Goal: Transaction & Acquisition: Book appointment/travel/reservation

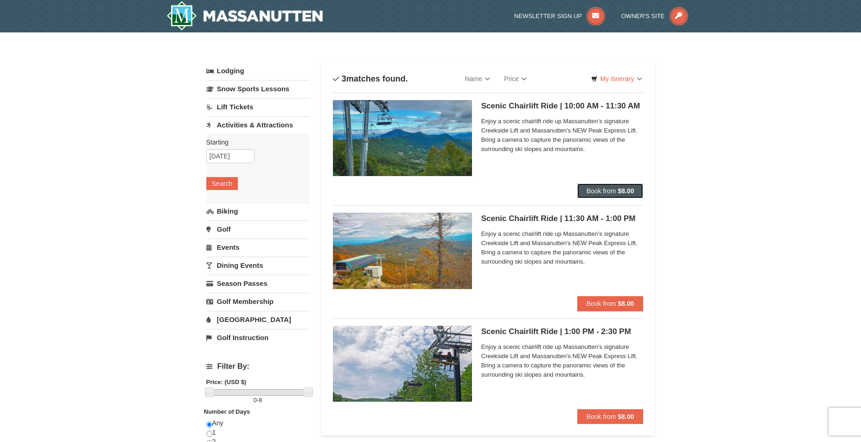
click at [601, 193] on span "Book from" at bounding box center [602, 190] width 30 height 7
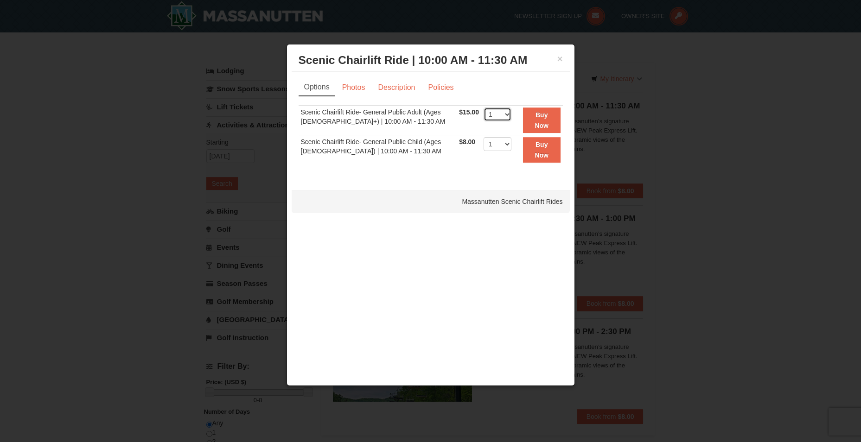
click at [496, 112] on select "1 2 3 4 5 6 7 8 9 10 11 12 13 14 15 16 17 18 19 20 21 22" at bounding box center [498, 115] width 28 height 14
select select "2"
click at [484, 108] on select "1 2 3 4 5 6 7 8 9 10 11 12 13 14 15 16 17 18 19 20 21 22" at bounding box center [498, 115] width 28 height 14
click at [557, 61] on button "×" at bounding box center [560, 58] width 6 height 9
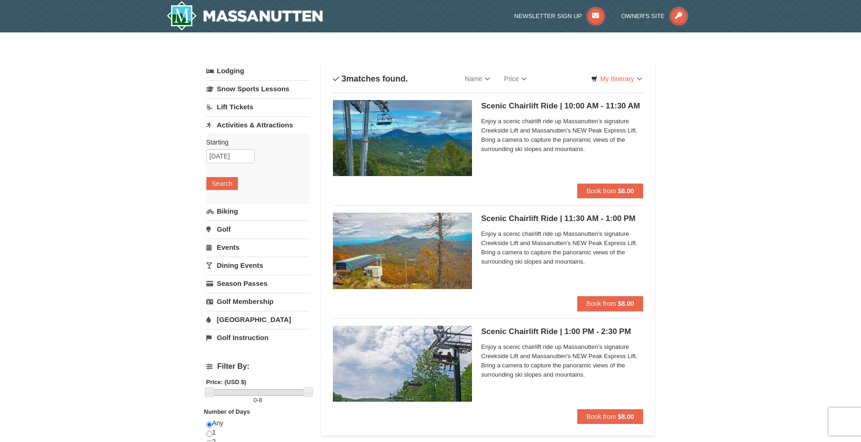
click at [253, 126] on link "Activities & Attractions" at bounding box center [257, 124] width 103 height 17
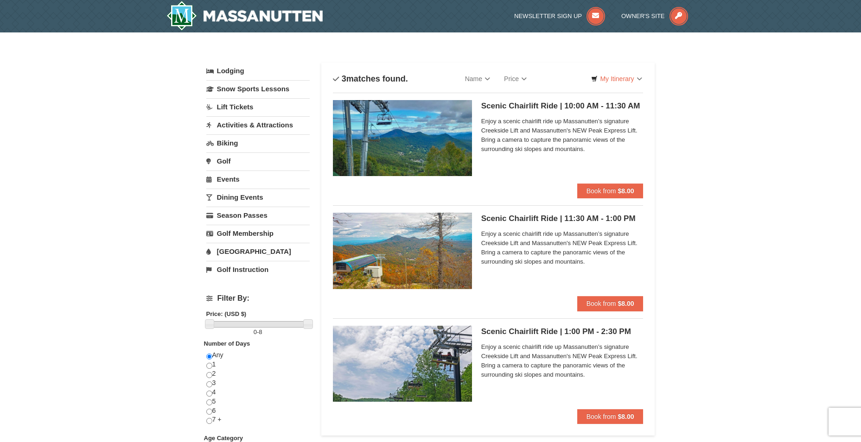
click at [254, 126] on link "Activities & Attractions" at bounding box center [257, 124] width 103 height 17
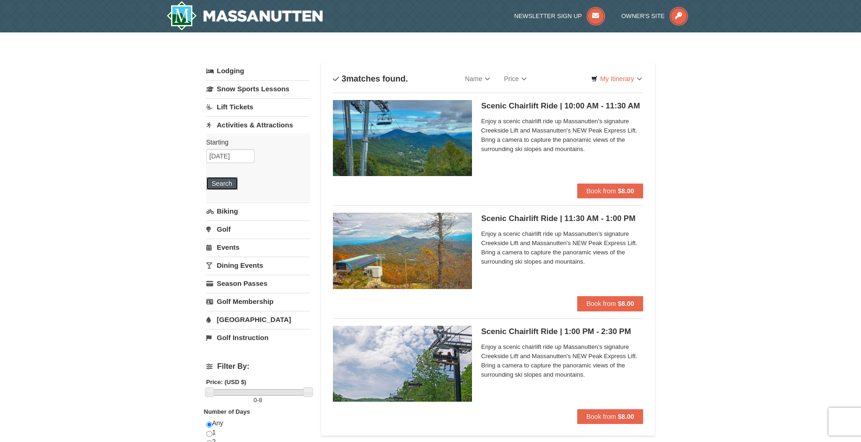
click at [227, 182] on button "Search" at bounding box center [222, 183] width 32 height 13
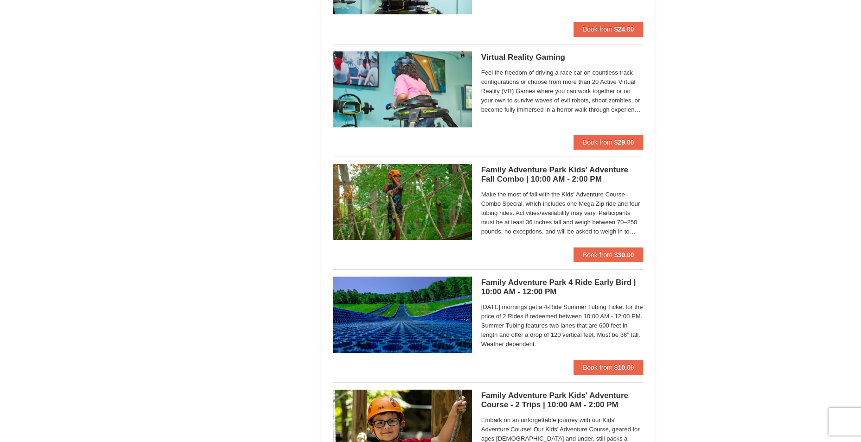
scroll to position [1901, 0]
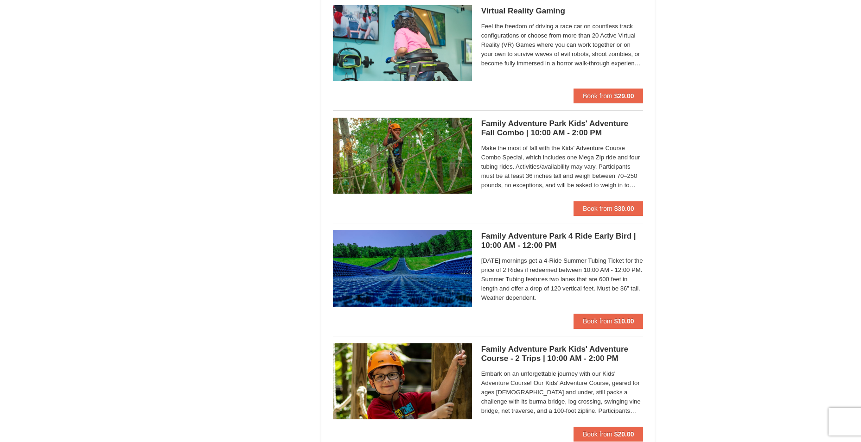
click at [549, 240] on h5 "Family Adventure Park 4 Ride Early Bird | 10:00 AM - 12:00 PM Massanutten Famil…" at bounding box center [562, 241] width 162 height 19
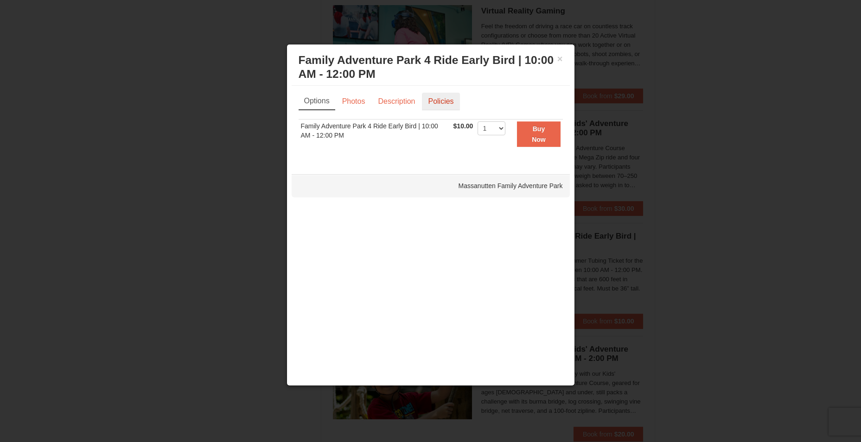
click at [433, 107] on link "Policies" at bounding box center [441, 102] width 38 height 18
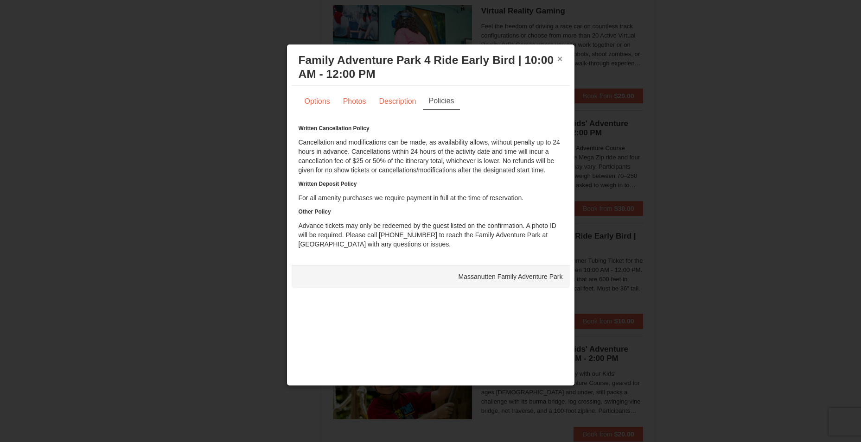
click at [559, 58] on button "×" at bounding box center [560, 58] width 6 height 9
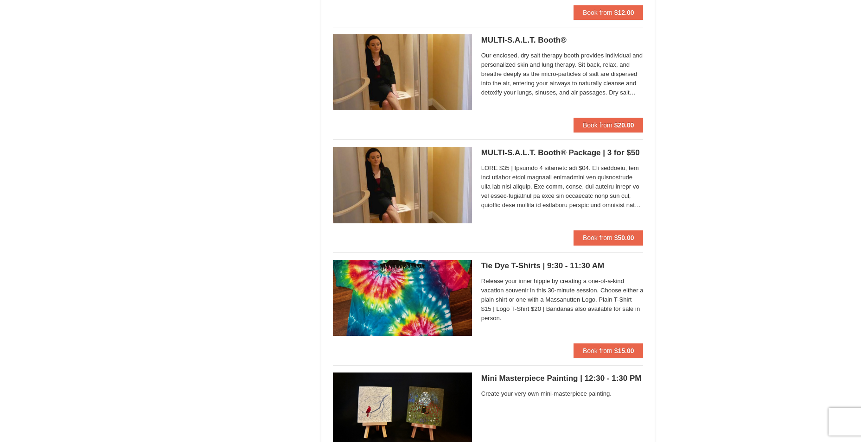
scroll to position [2504, 0]
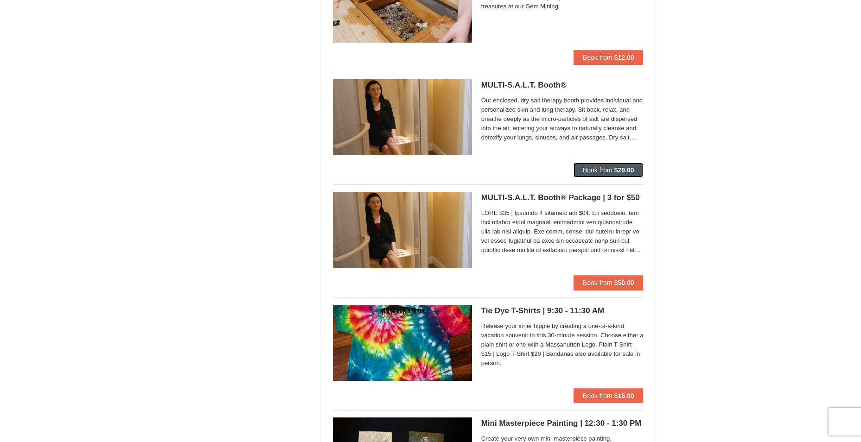
click at [589, 170] on span "Book from" at bounding box center [598, 169] width 30 height 7
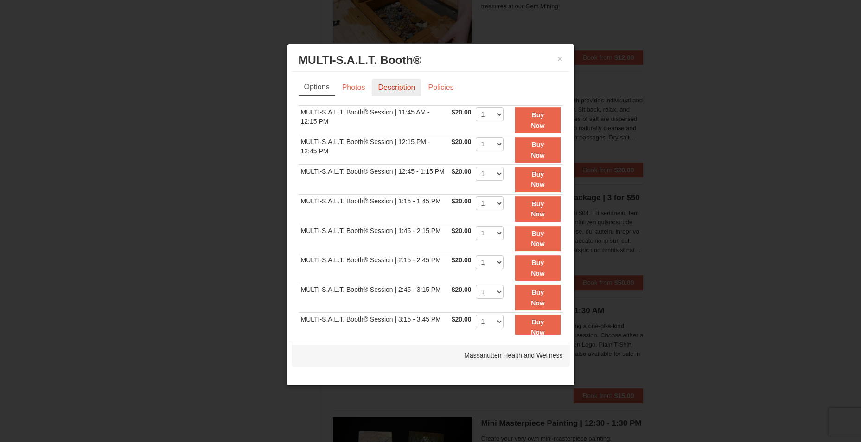
click at [402, 83] on link "Description" at bounding box center [396, 88] width 49 height 18
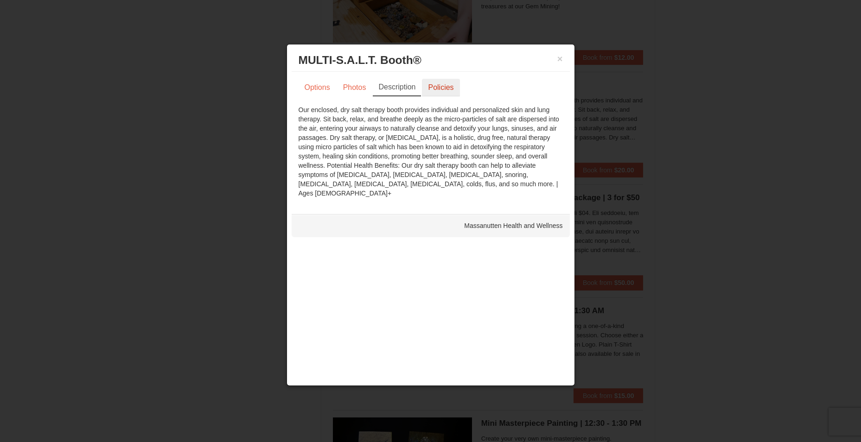
click at [435, 91] on link "Policies" at bounding box center [441, 88] width 38 height 18
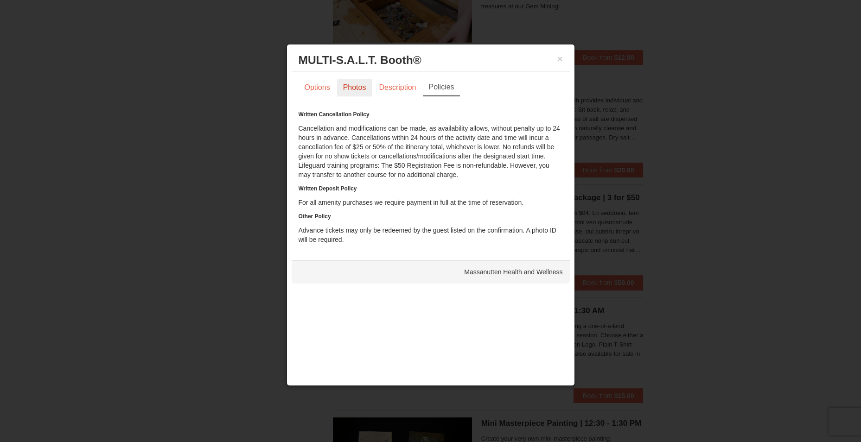
click at [341, 89] on link "Photos" at bounding box center [354, 88] width 35 height 18
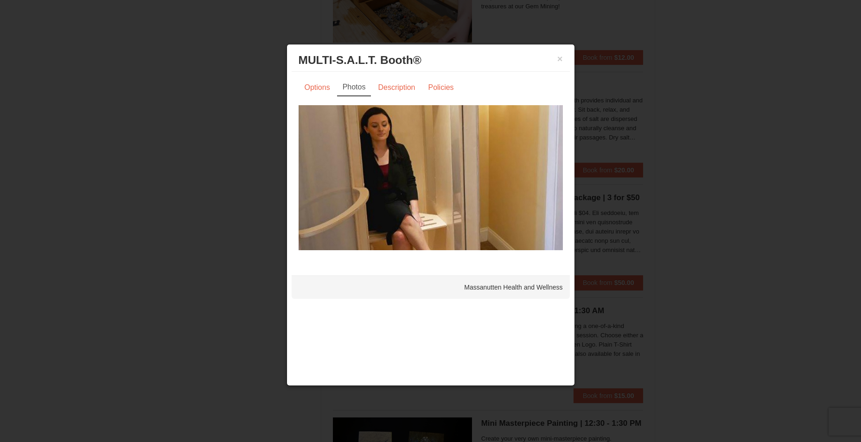
click at [489, 291] on div "Massanutten Health and Wellness" at bounding box center [431, 287] width 278 height 23
click at [318, 88] on link "Options" at bounding box center [318, 88] width 38 height 18
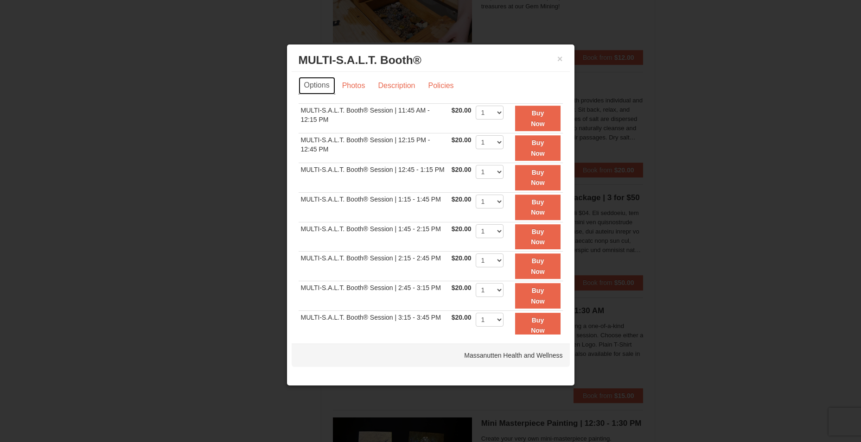
scroll to position [0, 0]
click at [558, 58] on button "×" at bounding box center [560, 58] width 6 height 9
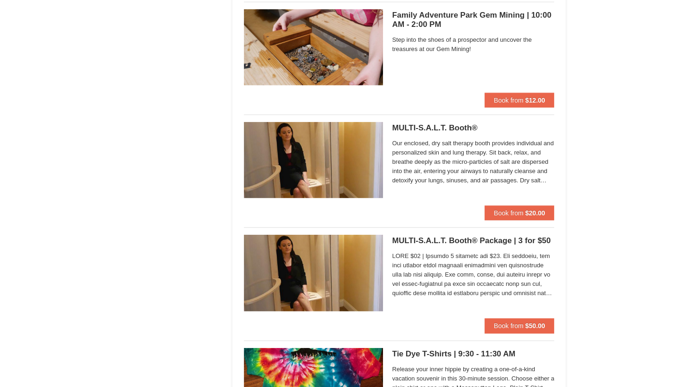
scroll to position [2504, 0]
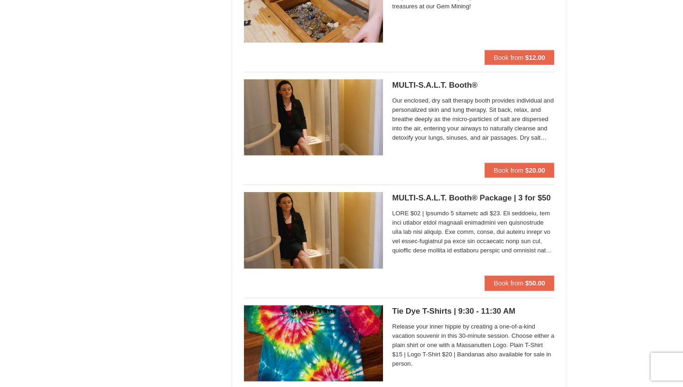
click at [429, 85] on h5 "MULTI-S.A.L.T. Booth® Massanutten Health and Wellness" at bounding box center [473, 85] width 162 height 9
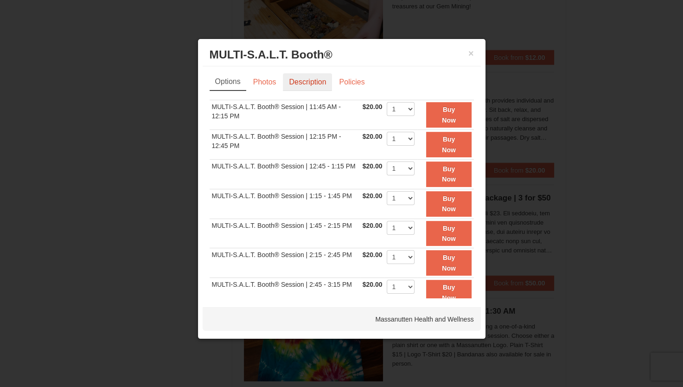
click at [307, 83] on link "Description" at bounding box center [307, 82] width 49 height 18
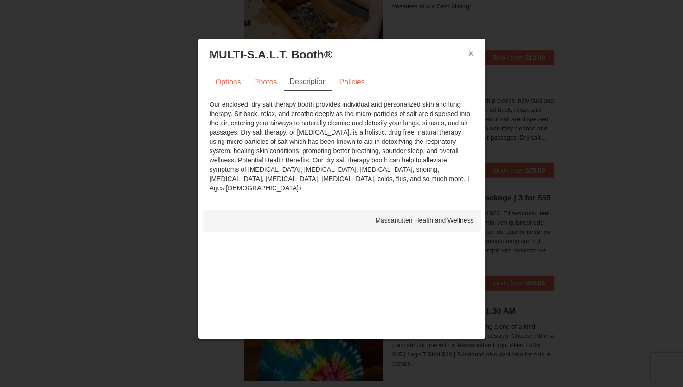
click at [469, 54] on button "×" at bounding box center [471, 53] width 6 height 9
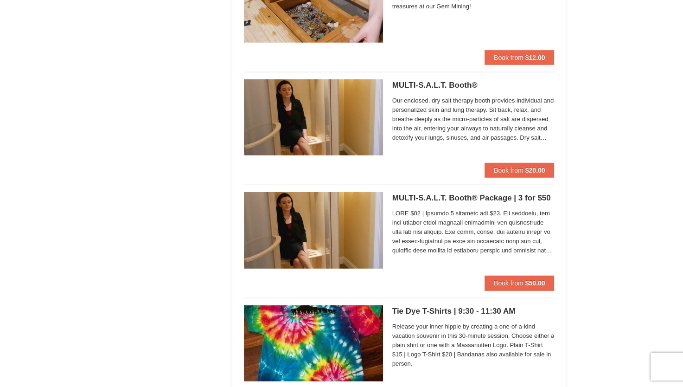
click at [463, 193] on h5 "MULTI-S.A.L.T. Booth® Package | 3 for $50 Massanutten Health and Wellness" at bounding box center [473, 197] width 162 height 9
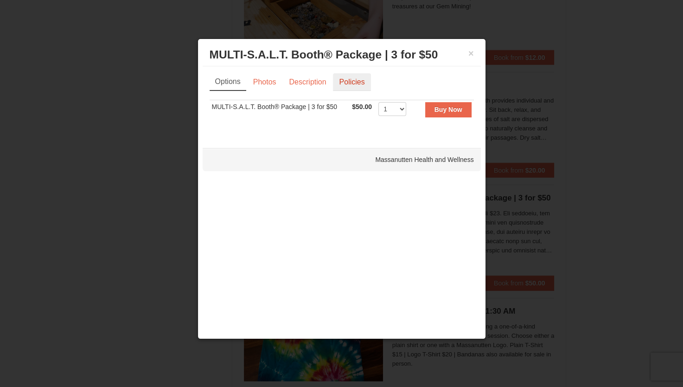
click at [353, 83] on link "Policies" at bounding box center [352, 82] width 38 height 18
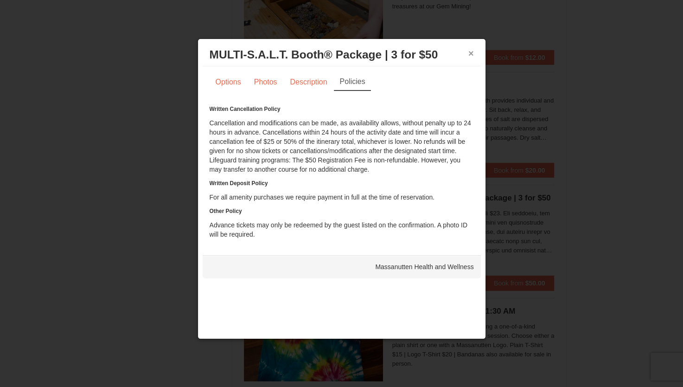
click at [470, 53] on button "×" at bounding box center [471, 53] width 6 height 9
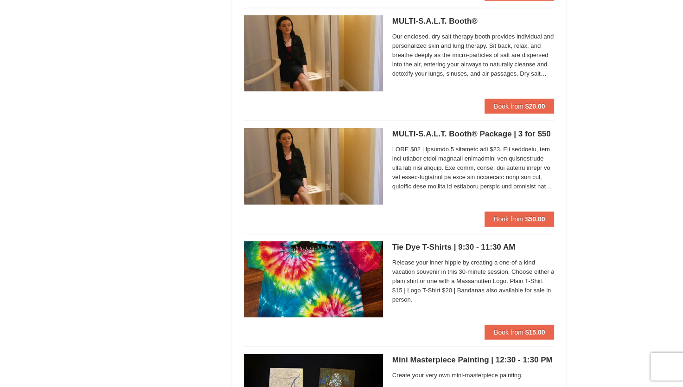
scroll to position [2550, 0]
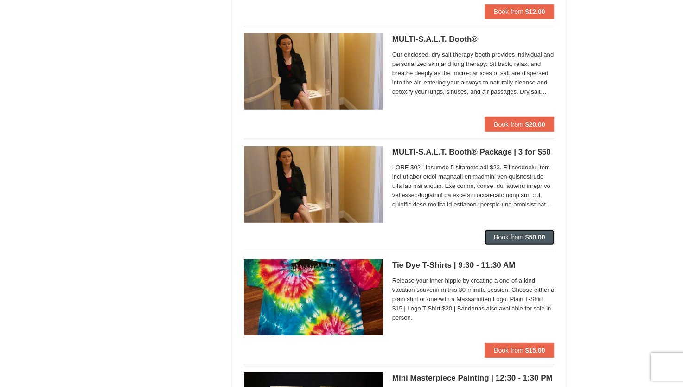
click at [514, 233] on span "Book from" at bounding box center [509, 236] width 30 height 7
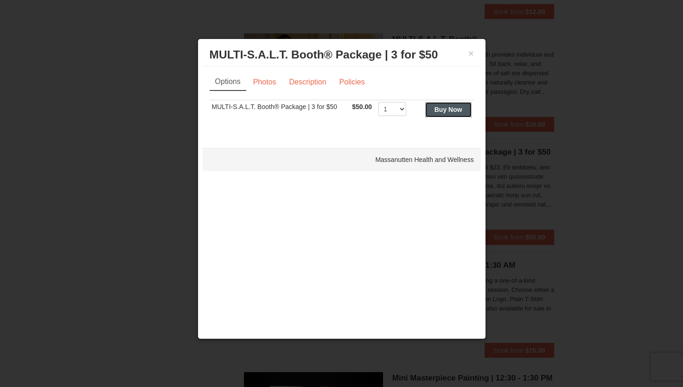
click at [451, 109] on strong "Buy Now" at bounding box center [449, 109] width 28 height 7
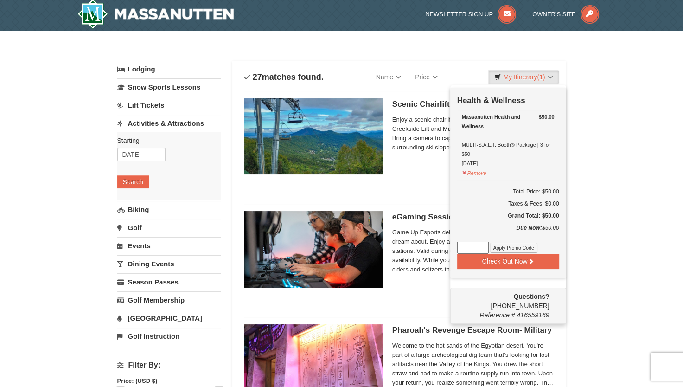
scroll to position [3, 0]
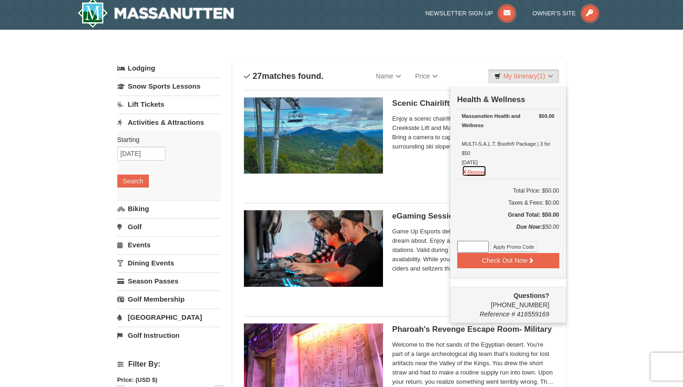
click at [483, 173] on button "Remove" at bounding box center [474, 171] width 25 height 12
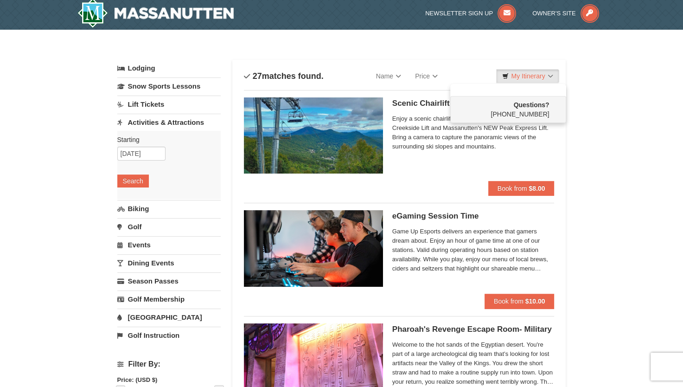
click at [144, 268] on link "Dining Events" at bounding box center [168, 262] width 103 height 17
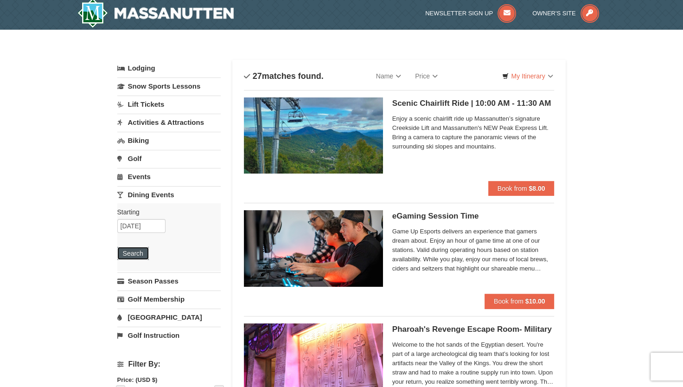
click at [135, 254] on button "Search" at bounding box center [133, 253] width 32 height 13
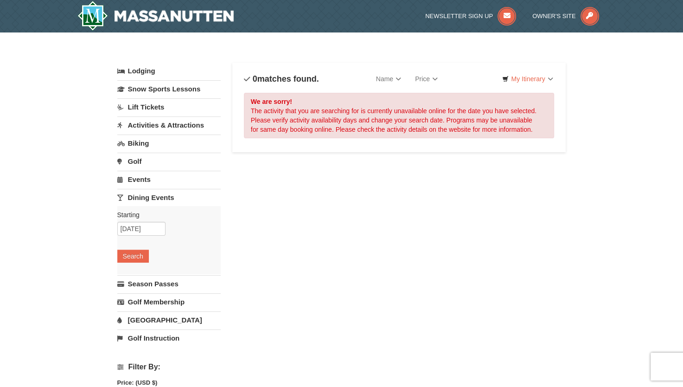
click at [138, 179] on link "Events" at bounding box center [168, 179] width 103 height 17
click at [130, 236] on button "Search" at bounding box center [133, 237] width 32 height 13
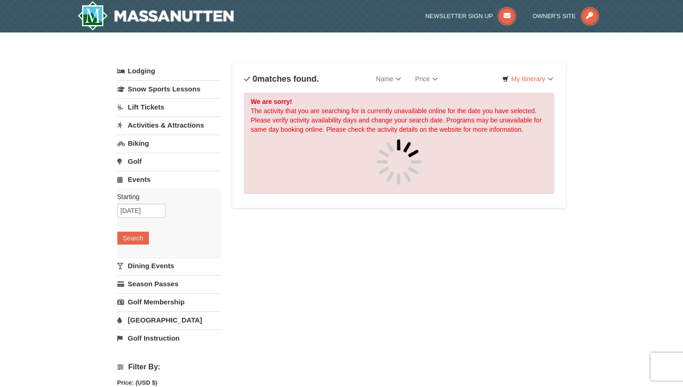
click at [141, 126] on link "Activities & Attractions" at bounding box center [168, 124] width 103 height 17
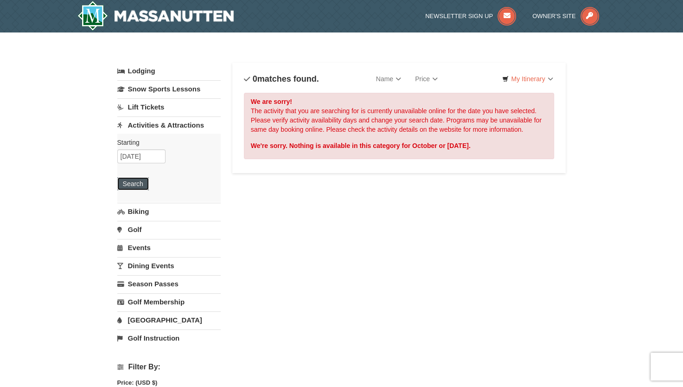
click at [134, 186] on button "Search" at bounding box center [133, 183] width 32 height 13
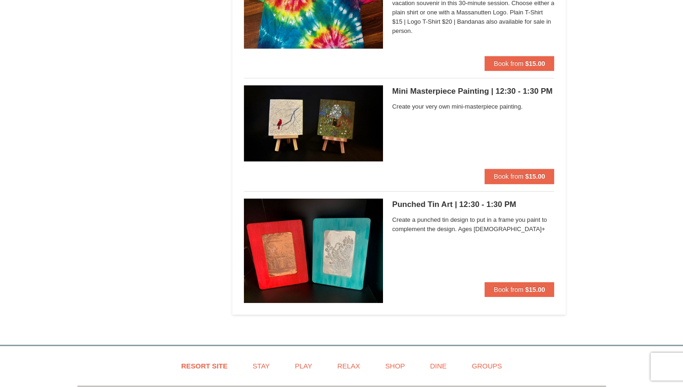
scroll to position [2828, 0]
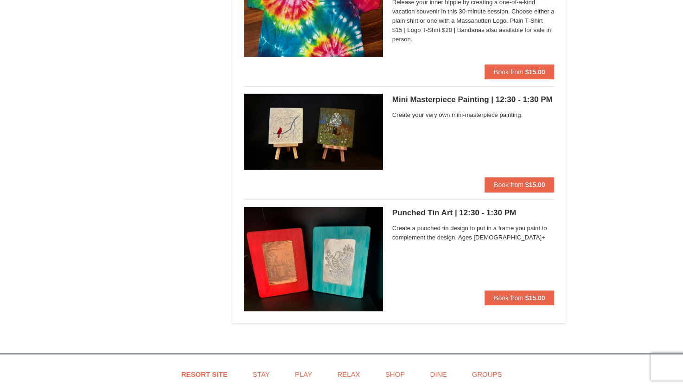
click at [437, 209] on h5 "Punched Tin Art | 12:30 - 1:30 PM Massanutten Classes and Workshops" at bounding box center [473, 212] width 162 height 9
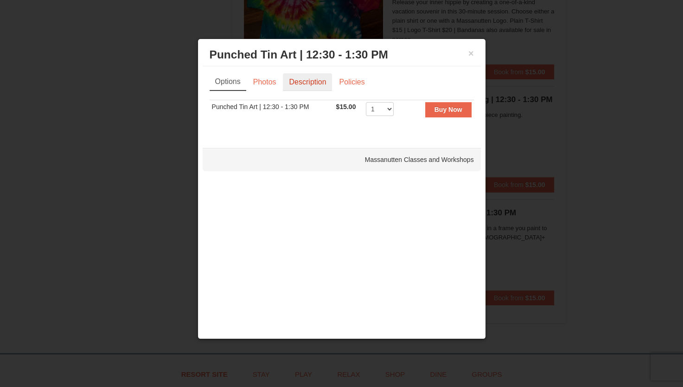
click at [307, 83] on link "Description" at bounding box center [307, 82] width 49 height 18
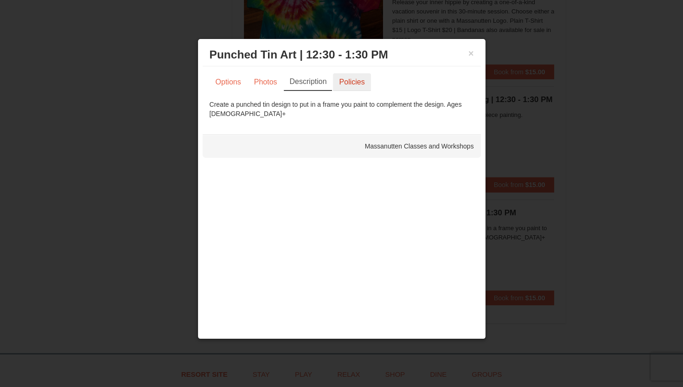
click at [341, 80] on link "Policies" at bounding box center [352, 82] width 38 height 18
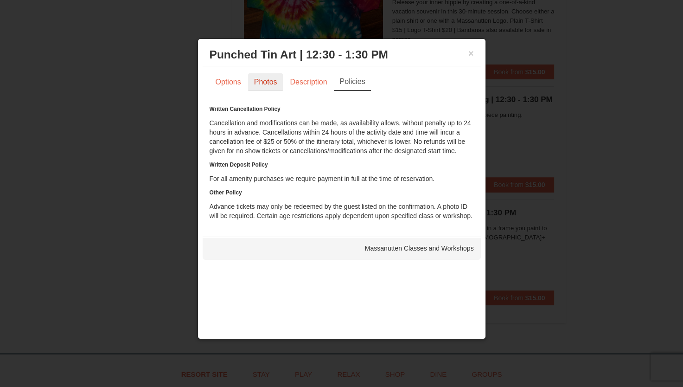
click at [263, 83] on link "Photos" at bounding box center [265, 82] width 35 height 18
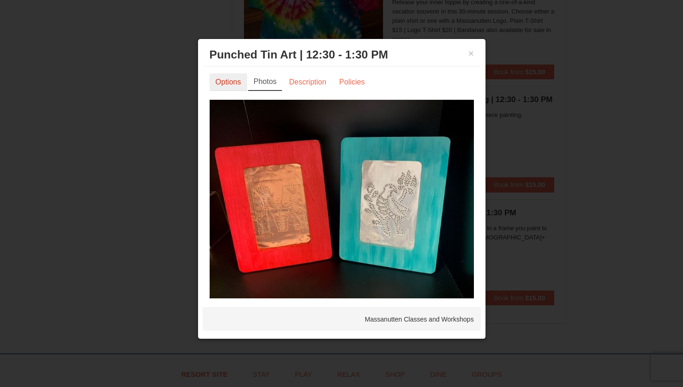
click at [236, 84] on link "Options" at bounding box center [229, 82] width 38 height 18
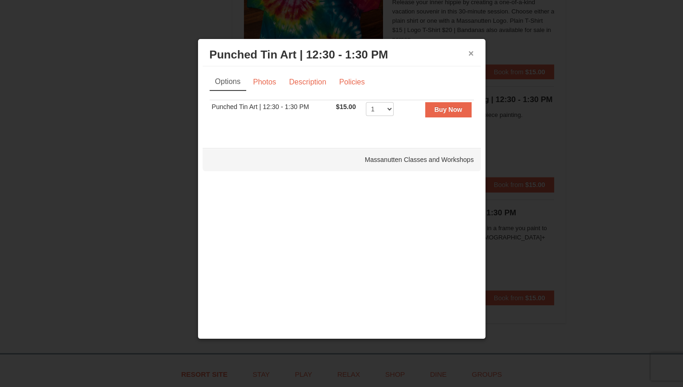
click at [470, 52] on button "×" at bounding box center [471, 53] width 6 height 9
